Goal: Find specific page/section: Find specific page/section

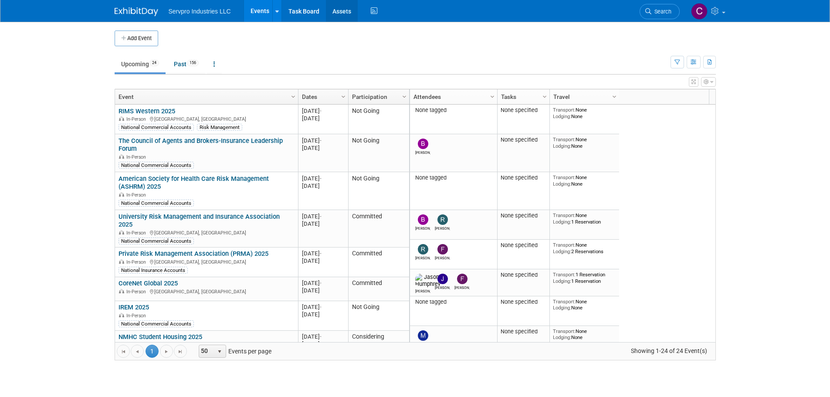
click at [346, 12] on link "Assets" at bounding box center [342, 11] width 32 height 22
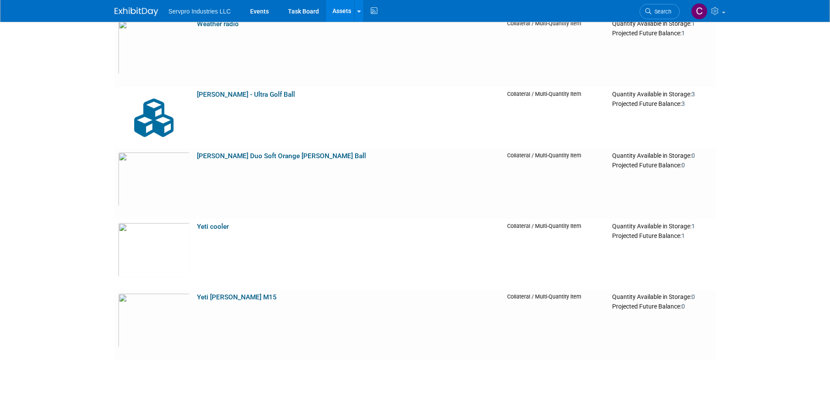
scroll to position [6021, 0]
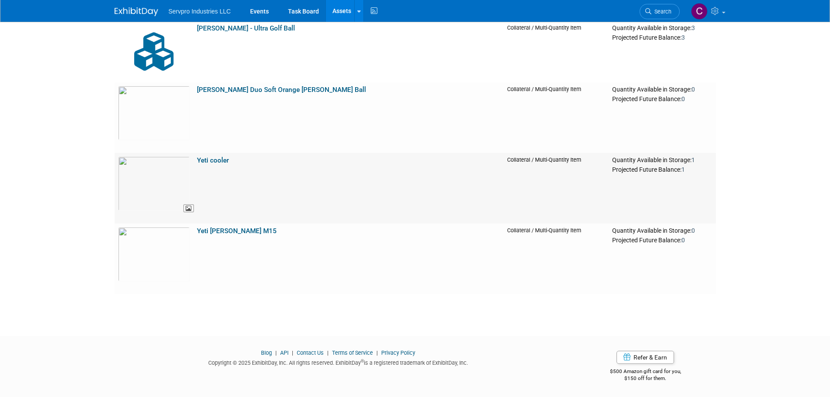
click at [151, 181] on img at bounding box center [154, 183] width 72 height 54
click at [154, 260] on img at bounding box center [154, 254] width 72 height 54
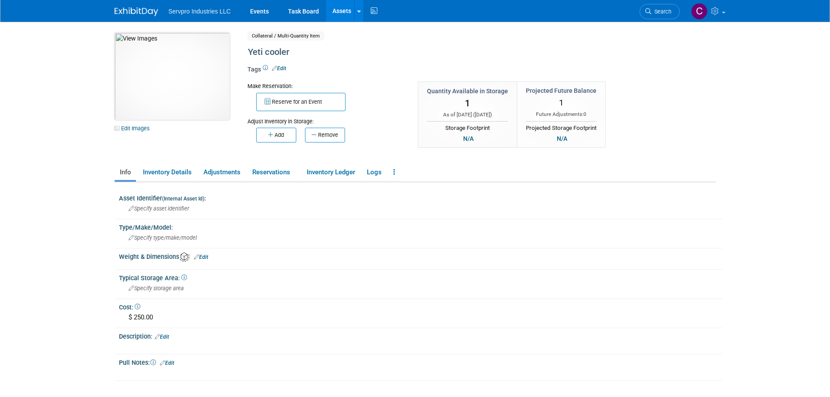
click at [172, 86] on img at bounding box center [172, 76] width 115 height 87
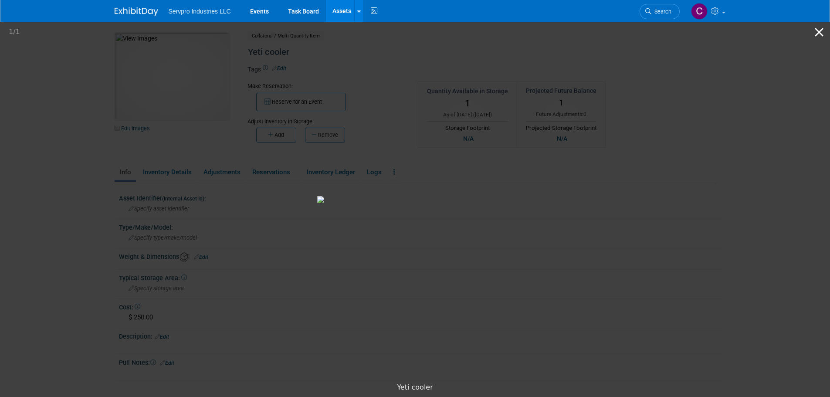
click at [814, 32] on button "Close gallery" at bounding box center [819, 32] width 22 height 20
